Goal: Transaction & Acquisition: Purchase product/service

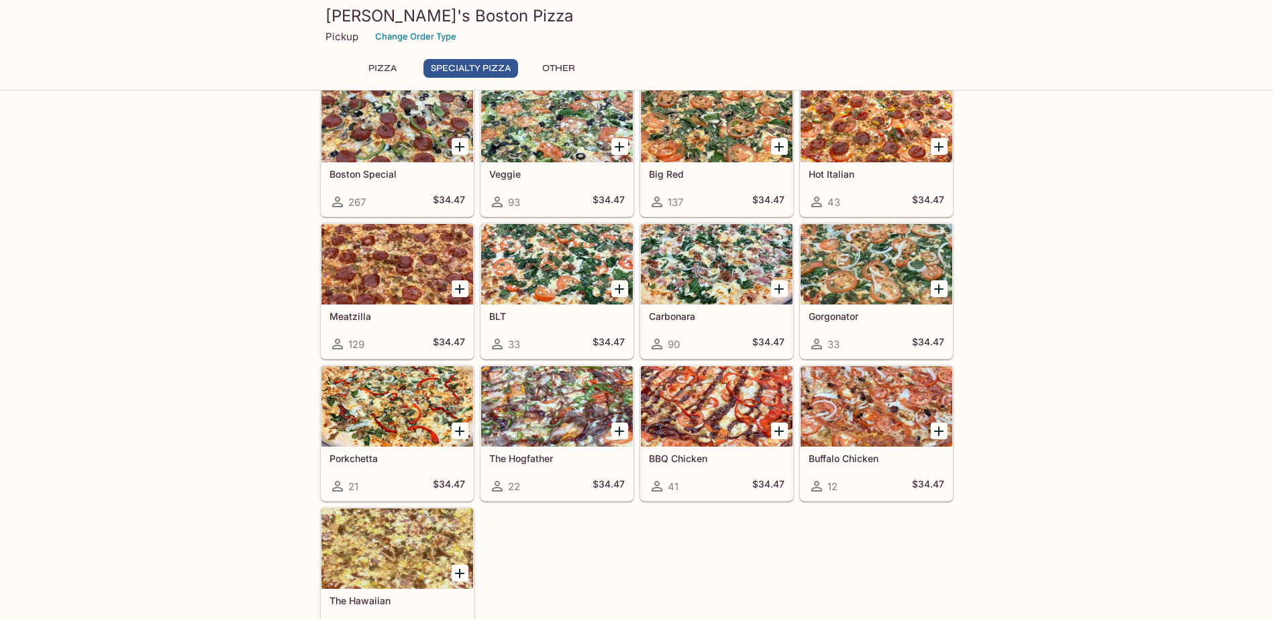
scroll to position [470, 0]
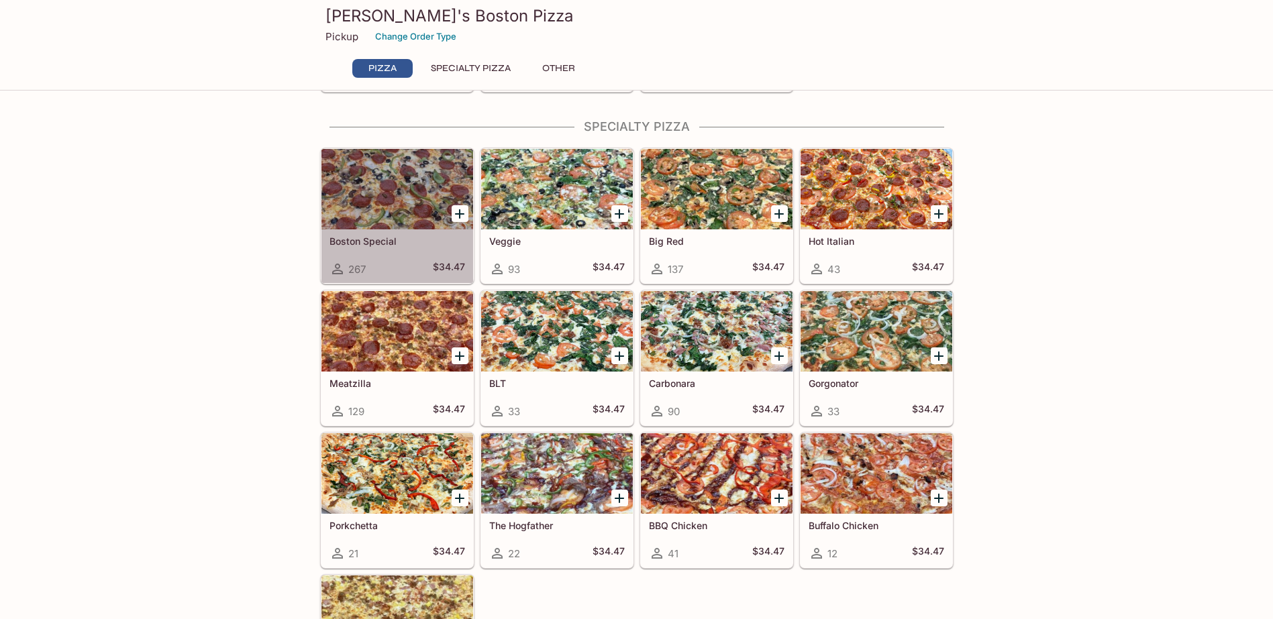
click at [386, 199] on div at bounding box center [397, 189] width 152 height 81
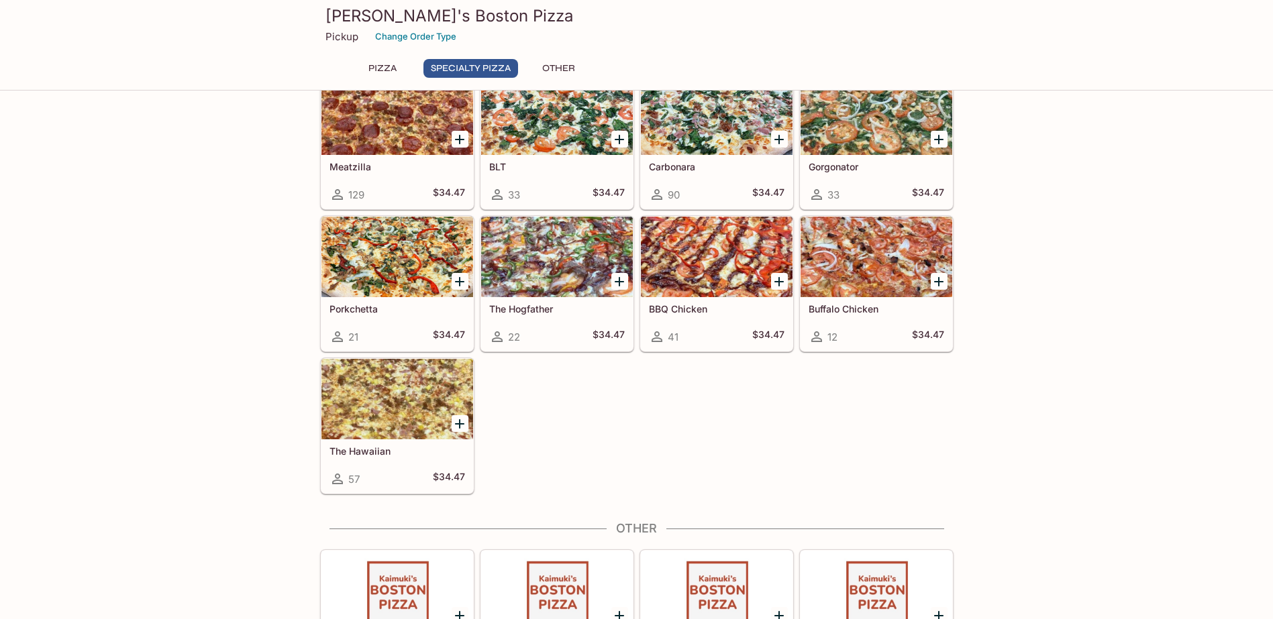
scroll to position [753, 0]
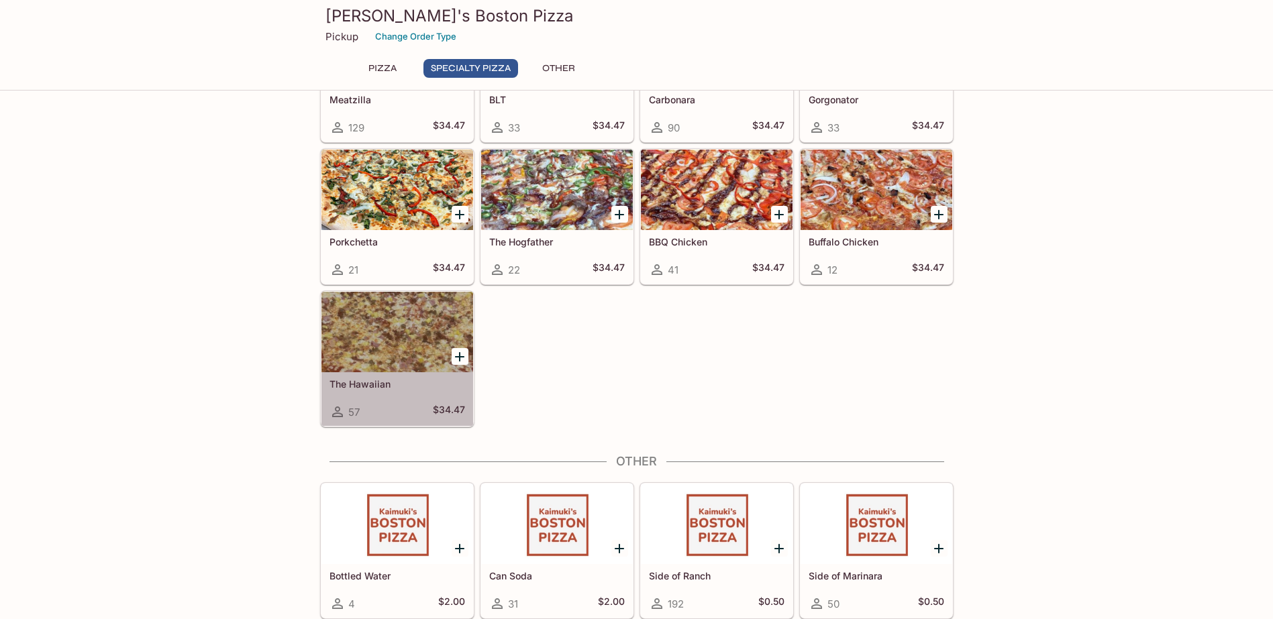
click at [381, 329] on div at bounding box center [397, 332] width 152 height 81
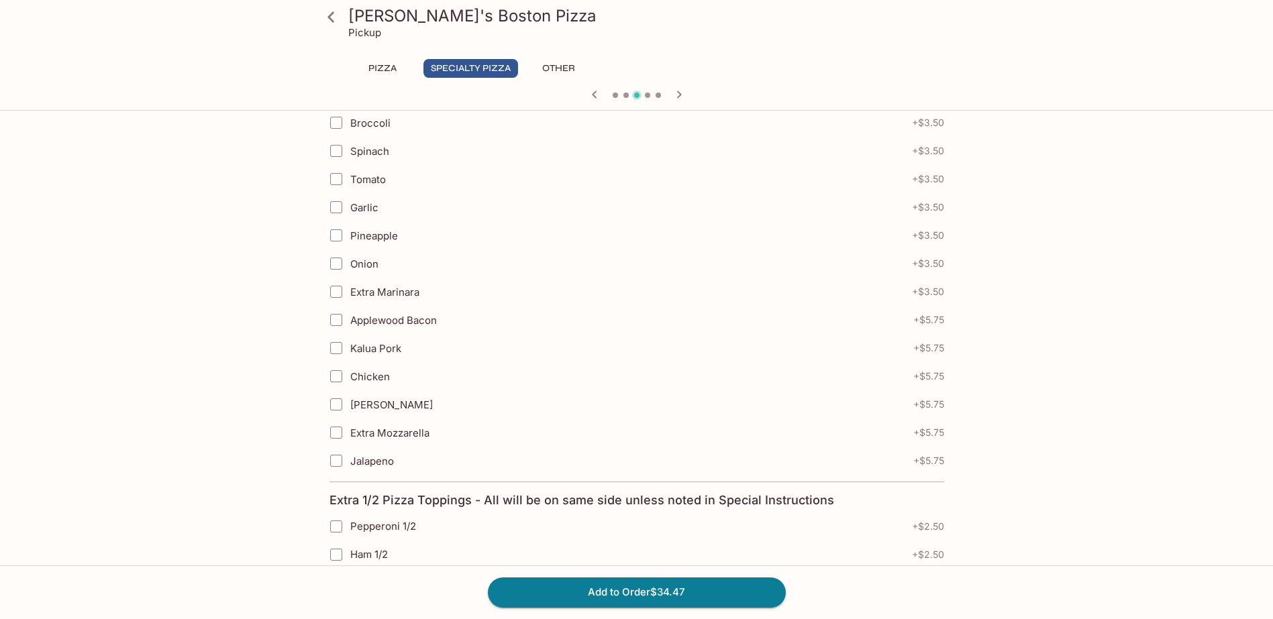
scroll to position [64, 0]
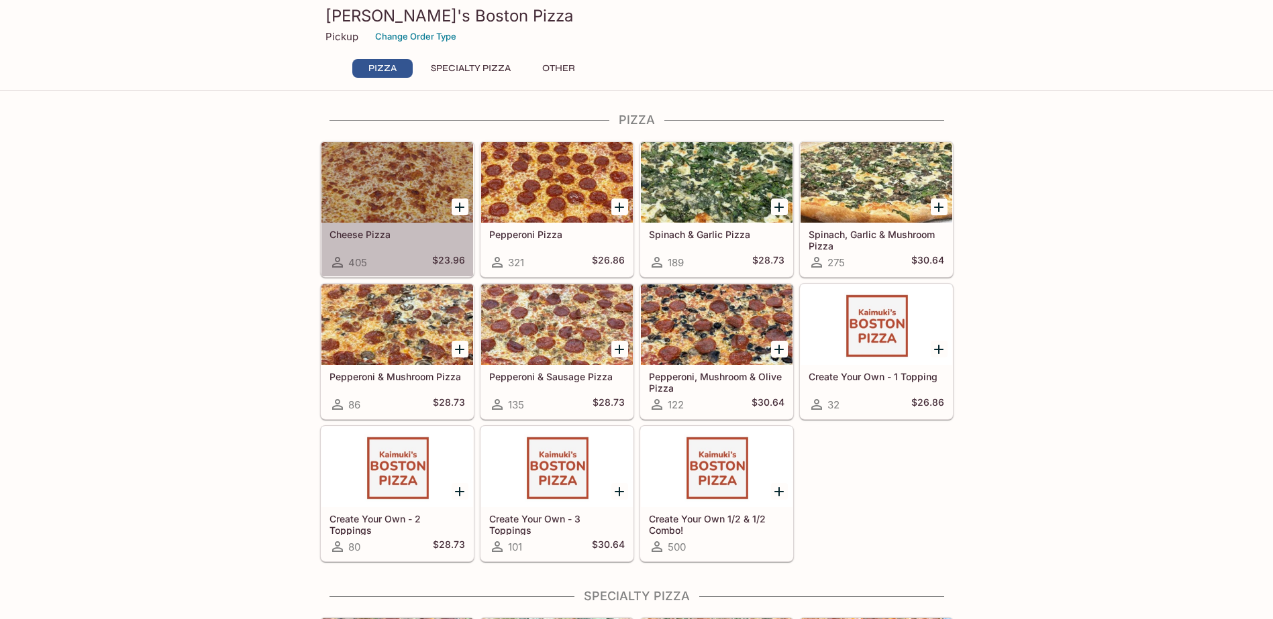
click at [376, 193] on div at bounding box center [397, 182] width 152 height 81
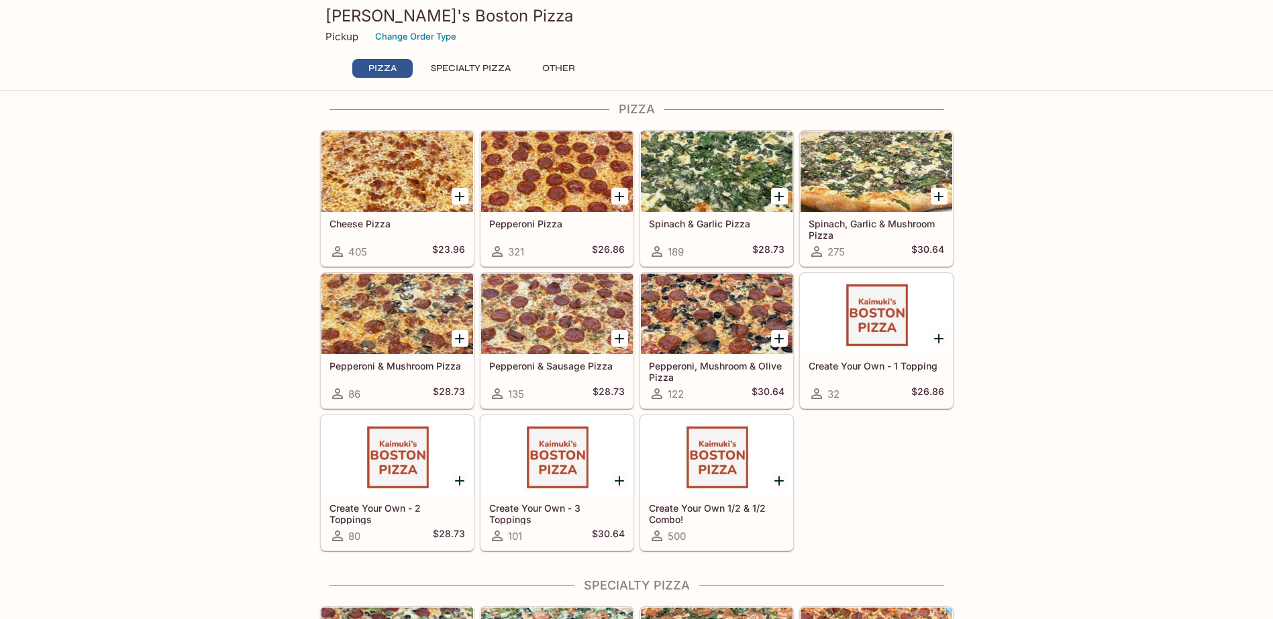
scroll to position [403, 0]
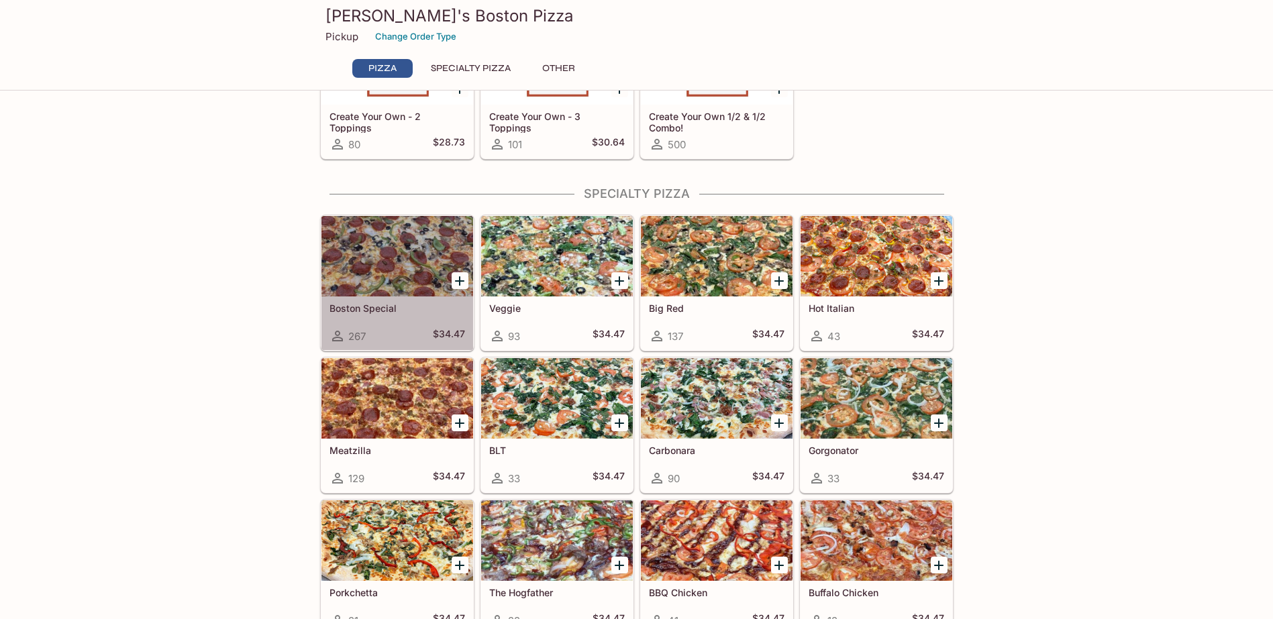
click at [362, 262] on div at bounding box center [397, 256] width 152 height 81
